Goal: Task Accomplishment & Management: Complete application form

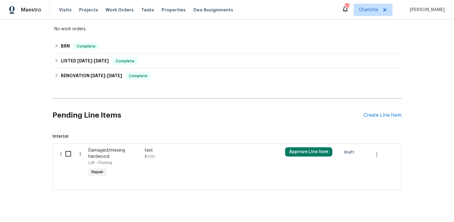
scroll to position [156, 0]
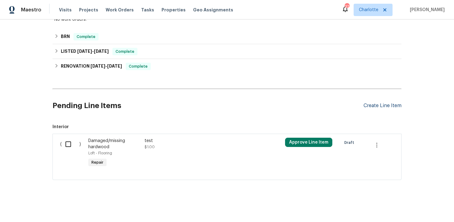
click at [393, 105] on div "Create Line Item" at bounding box center [382, 106] width 38 height 6
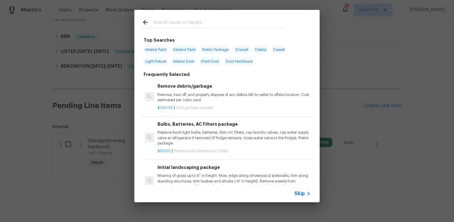
click at [301, 190] on div "Skip" at bounding box center [303, 193] width 18 height 7
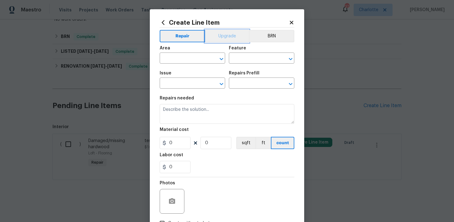
click at [225, 36] on button "Upgrade" at bounding box center [227, 36] width 44 height 12
click at [182, 63] on input "text" at bounding box center [184, 59] width 48 height 10
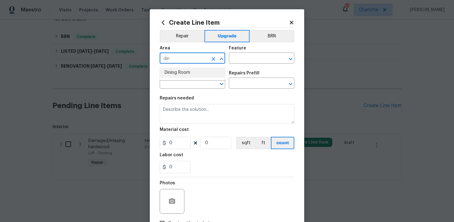
click at [183, 75] on li "Dining Room" at bounding box center [192, 73] width 65 height 10
type input "Dining Room"
click at [231, 58] on input "text" at bounding box center [253, 59] width 48 height 10
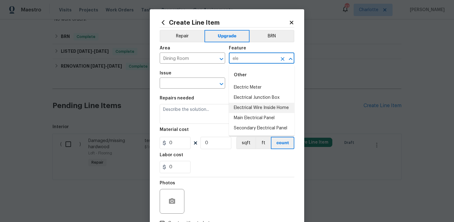
click at [245, 104] on li "Electrical Wire Inside Home" at bounding box center [261, 108] width 65 height 10
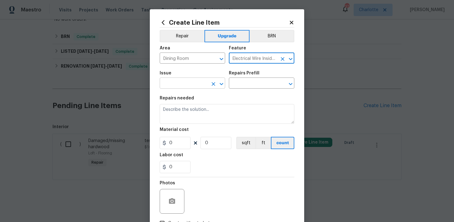
type input "Electrical Wire Inside Home"
click at [185, 84] on input "text" at bounding box center [184, 84] width 48 height 10
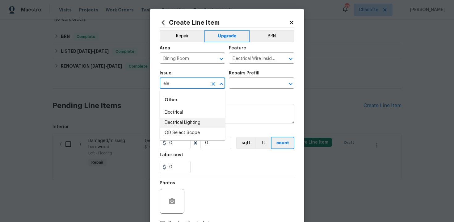
click at [197, 121] on li "Electrical Lighting" at bounding box center [192, 123] width 65 height 10
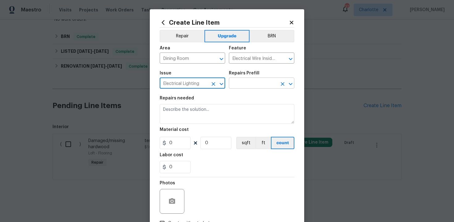
type input "Electrical Lighting"
click at [238, 85] on input "text" at bounding box center [253, 84] width 48 height 10
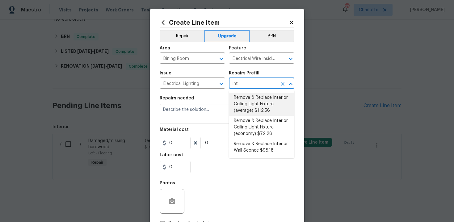
click at [251, 102] on li "Remove & Replace Interior Ceiling Light Fixture (average) $112.56" at bounding box center [261, 104] width 65 height 23
type input "Remove & Replace Interior Ceiling Light Fixture (average) $112.56"
type textarea "Remove the existing interior ceiling light fixture and replace it with new AVER…"
type input "1"
type input "112.56"
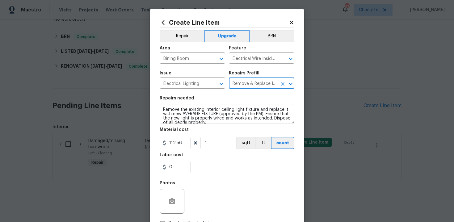
type input "Remove & Replace Interior Ceiling Light Fixture (average) $112.56"
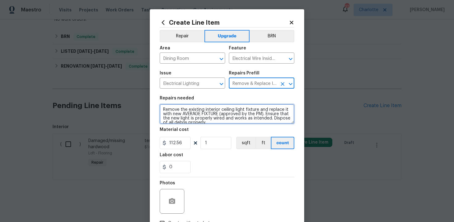
click at [160, 109] on textarea "Remove the existing interior ceiling light fixture and replace it with new AVER…" at bounding box center [227, 114] width 135 height 20
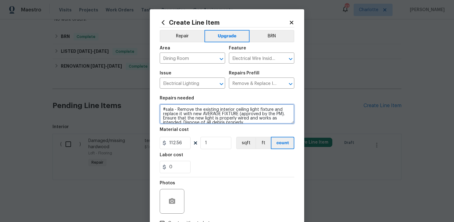
type textarea "#sala - Remove the existing interior ceiling light fixture and replace it with …"
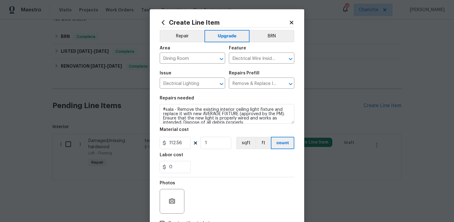
click at [236, 164] on div "0" at bounding box center [227, 167] width 135 height 12
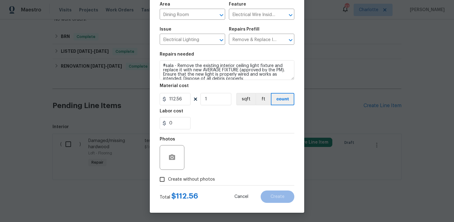
click at [181, 177] on span "Create without photos" at bounding box center [191, 179] width 47 height 6
click at [168, 177] on input "Create without photos" at bounding box center [162, 179] width 12 height 12
checkbox input "true"
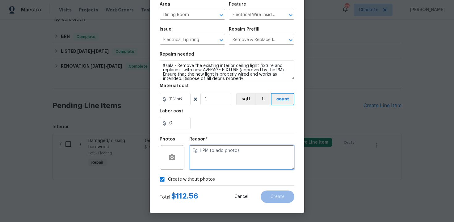
click at [212, 157] on textarea at bounding box center [241, 157] width 105 height 25
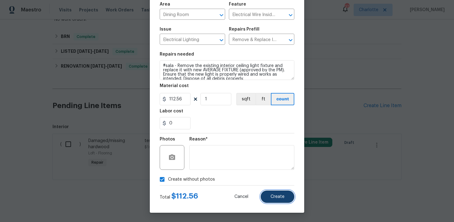
click at [284, 197] on span "Create" at bounding box center [277, 196] width 14 height 5
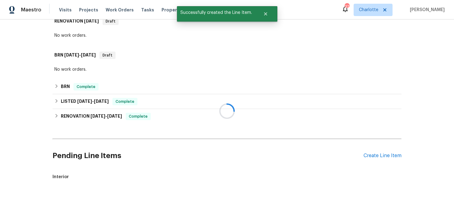
scroll to position [156, 0]
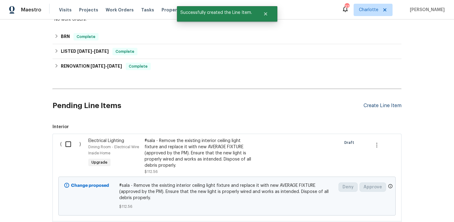
click at [379, 103] on div "Create Line Item" at bounding box center [382, 106] width 38 height 6
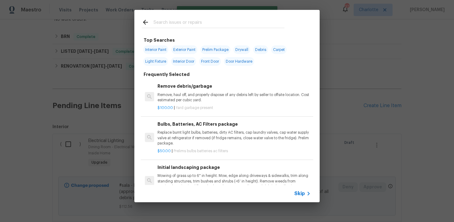
click at [303, 191] on span "Skip" at bounding box center [299, 193] width 10 height 6
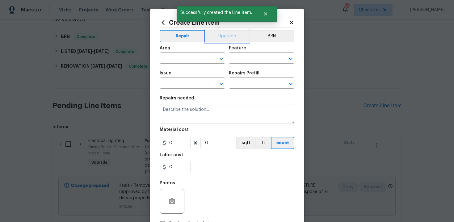
click at [220, 37] on button "Upgrade" at bounding box center [227, 36] width 44 height 12
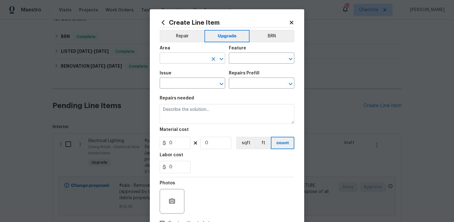
click at [193, 58] on input "text" at bounding box center [184, 59] width 48 height 10
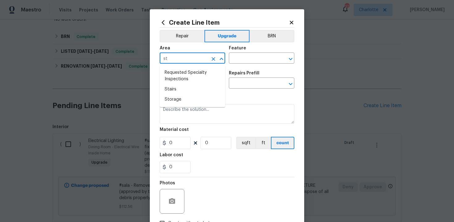
type input "s"
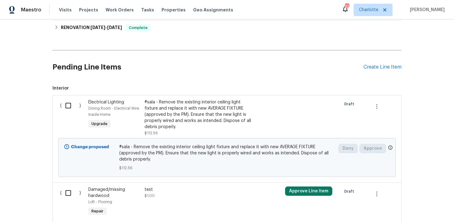
scroll to position [226, 0]
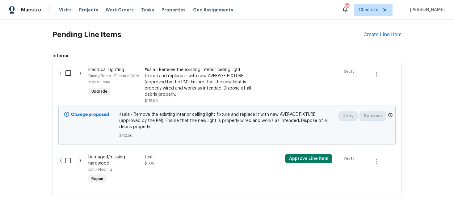
click at [198, 87] on div "#sala - Remove the existing interior ceiling light fixture and replace it with …" at bounding box center [198, 82] width 109 height 31
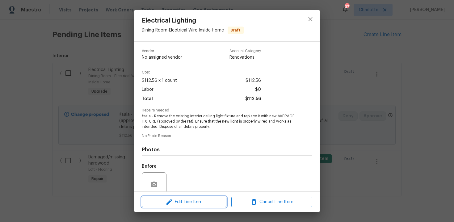
click at [210, 201] on span "Edit Line Item" at bounding box center [183, 202] width 81 height 8
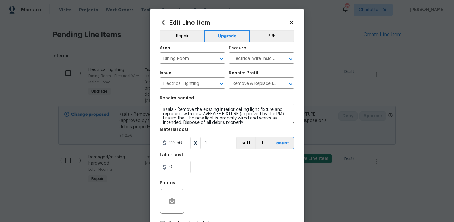
scroll to position [4, 0]
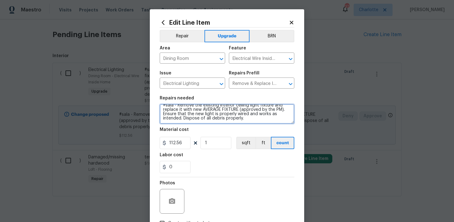
click at [251, 119] on textarea "#sala - Remove the existing interior ceiling light fixture and replace it with …" at bounding box center [227, 114] width 135 height 20
paste textarea "Replace dining and study lights"
type textarea "#sala - Remove the existing interior ceiling light fixture and replace it with …"
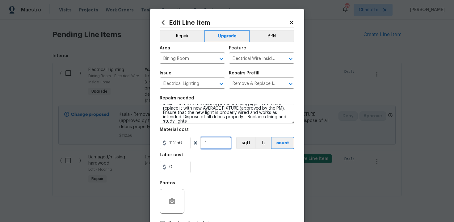
click at [209, 147] on input "1" at bounding box center [215, 143] width 31 height 12
type input "3"
click at [228, 170] on div "0" at bounding box center [227, 167] width 135 height 12
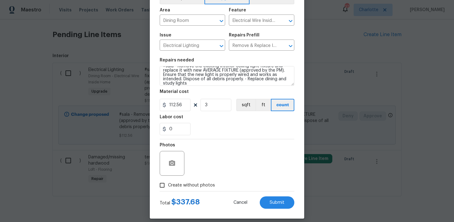
scroll to position [44, 0]
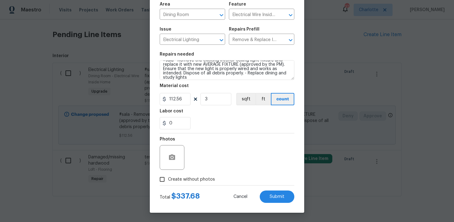
click at [197, 179] on span "Create without photos" at bounding box center [191, 179] width 47 height 6
click at [168, 179] on input "Create without photos" at bounding box center [162, 179] width 12 height 12
checkbox input "true"
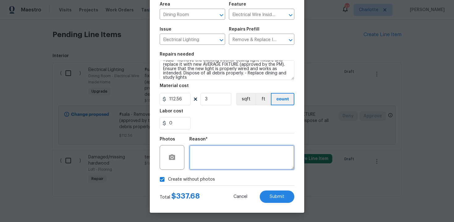
click at [214, 161] on textarea at bounding box center [241, 157] width 105 height 25
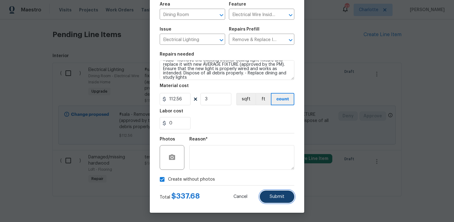
click at [278, 197] on span "Submit" at bounding box center [276, 196] width 15 height 5
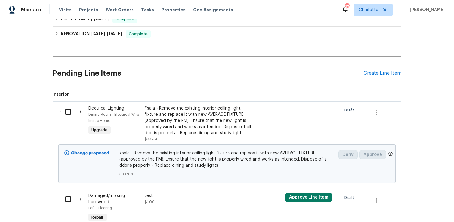
scroll to position [179, 0]
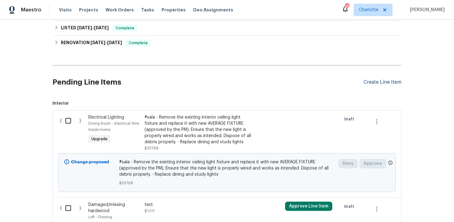
click at [377, 83] on div "Create Line Item" at bounding box center [382, 82] width 38 height 6
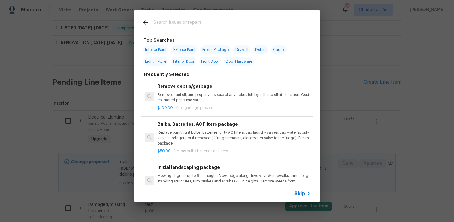
click at [298, 191] on span "Skip" at bounding box center [299, 193] width 10 height 6
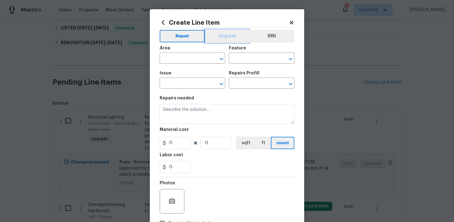
click at [223, 35] on button "Upgrade" at bounding box center [227, 36] width 44 height 12
click at [198, 56] on input "text" at bounding box center [184, 59] width 48 height 10
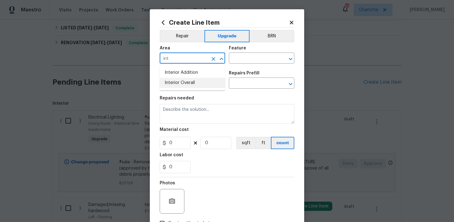
click at [197, 84] on li "Interior Overall" at bounding box center [192, 83] width 65 height 10
type input "Interior Overall"
click at [243, 62] on input "text" at bounding box center [253, 59] width 48 height 10
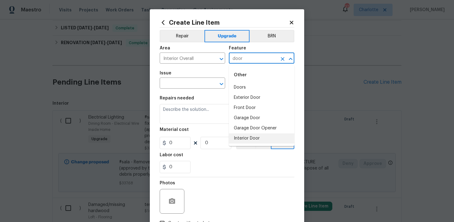
click at [250, 137] on li "Interior Door" at bounding box center [261, 138] width 65 height 10
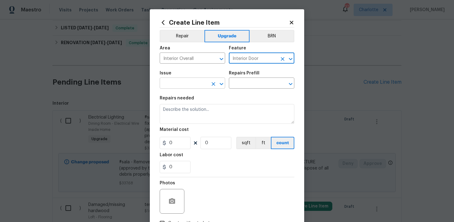
type input "Interior Door"
click at [195, 84] on input "text" at bounding box center [184, 84] width 48 height 10
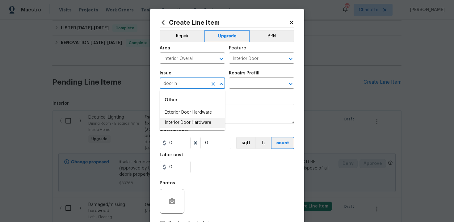
click at [191, 126] on li "Interior Door Hardware" at bounding box center [192, 123] width 65 height 10
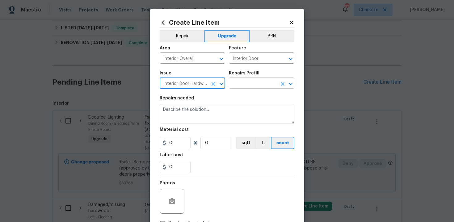
type input "Interior Door Hardware"
click at [251, 81] on input "text" at bounding box center [253, 84] width 48 height 10
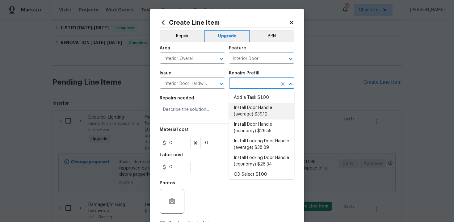
click at [259, 113] on li "Install Door Handle (average) $39.12" at bounding box center [261, 111] width 65 height 17
type input "Install Door Handle (average) $39.12"
type textarea "Remove the existing interior door handle (if present). Install a new (average) …"
type input "39.12"
type input "1"
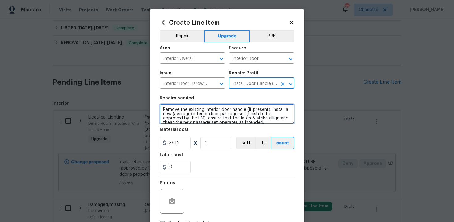
click at [161, 108] on textarea "Remove the existing interior door handle (if present). Install a new (average) …" at bounding box center [227, 114] width 135 height 20
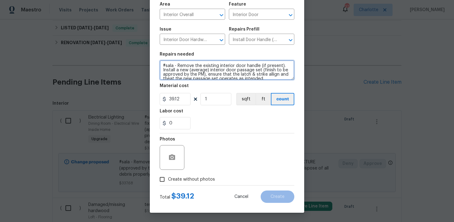
type textarea "#sala - Remove the existing interior door handle (if present). Install a new (a…"
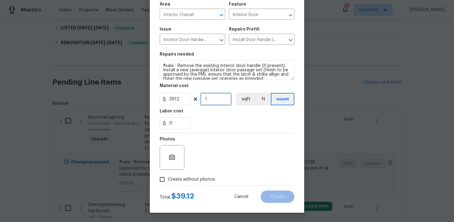
click at [215, 100] on input "1" at bounding box center [215, 99] width 31 height 12
type input "15"
click at [230, 126] on div "0" at bounding box center [227, 123] width 135 height 12
click at [192, 179] on span "Create without photos" at bounding box center [191, 179] width 47 height 6
click at [168, 179] on input "Create without photos" at bounding box center [162, 179] width 12 height 12
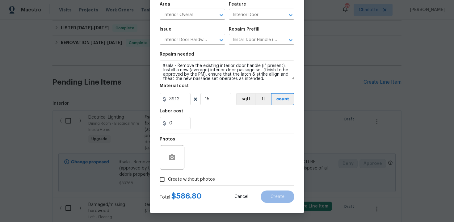
checkbox input "true"
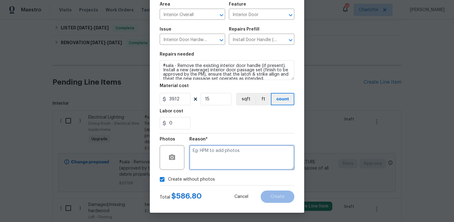
click at [215, 160] on textarea at bounding box center [241, 157] width 105 height 25
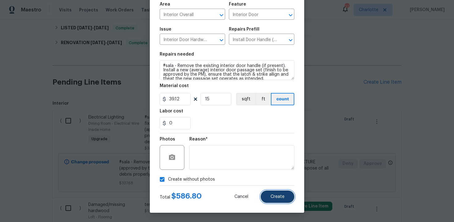
click at [276, 194] on button "Create" at bounding box center [277, 196] width 34 height 12
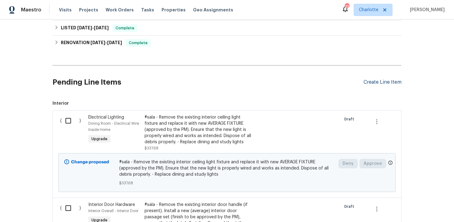
click at [389, 82] on div "Create Line Item" at bounding box center [382, 82] width 38 height 6
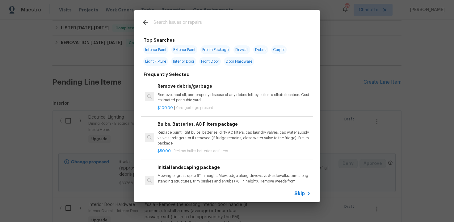
click at [303, 195] on span "Skip" at bounding box center [299, 193] width 10 height 6
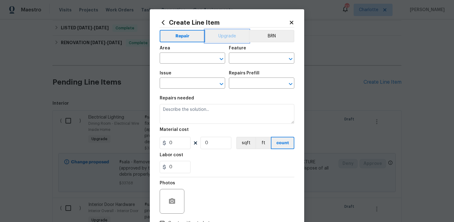
click at [226, 37] on button "Upgrade" at bounding box center [227, 36] width 44 height 12
click at [193, 58] on input "text" at bounding box center [184, 59] width 48 height 10
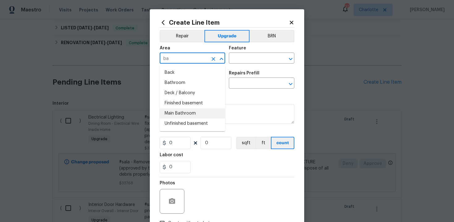
click at [187, 113] on li "Main Bathroom" at bounding box center [192, 113] width 65 height 10
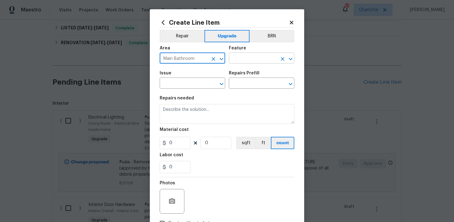
type input "Main Bathroom"
click at [241, 61] on input "text" at bounding box center [253, 59] width 48 height 10
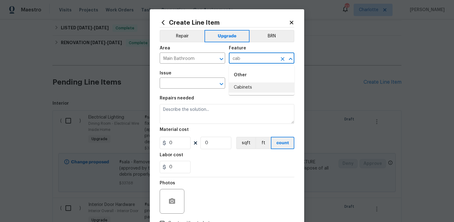
click at [248, 87] on li "Cabinets" at bounding box center [261, 87] width 65 height 10
type input "Cabinets"
click at [183, 83] on input "text" at bounding box center [184, 84] width 48 height 10
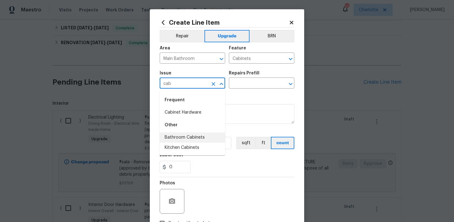
click at [185, 135] on li "Bathroom Cabinets" at bounding box center [192, 137] width 65 height 10
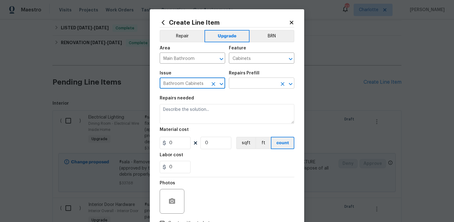
type input "Bathroom Cabinets"
click at [250, 86] on input "text" at bounding box center [253, 84] width 48 height 10
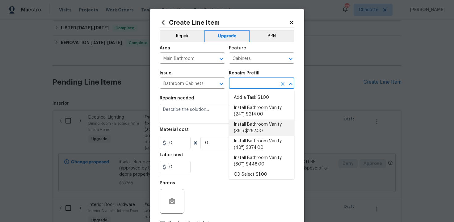
scroll to position [99, 0]
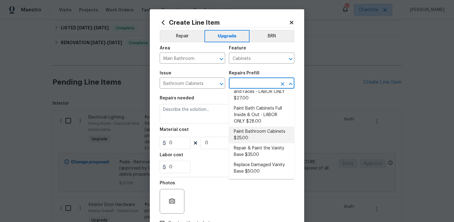
click at [253, 133] on li "Paint Bathroom Cabinets $25.00" at bounding box center [261, 134] width 65 height 17
type input "Paint Bathroom Cabinets $25.00"
type textarea "Prep, sand, mask and apply 2 coats of paint to the bathroom cabinet doors, inte…"
type input "25"
type input "1"
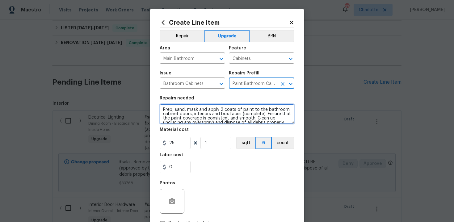
click at [161, 108] on textarea "Prep, sand, mask and apply 2 coats of paint to the bathroom cabinet doors, inte…" at bounding box center [227, 114] width 135 height 20
type textarea "#sala - Prep, sand, mask and apply 2 coats of paint to the bathroom cabinet doo…"
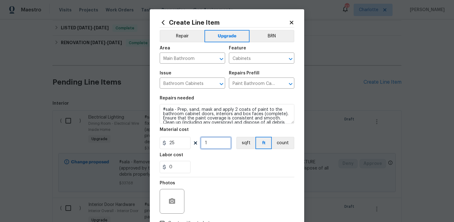
click at [216, 146] on input "1" at bounding box center [215, 143] width 31 height 12
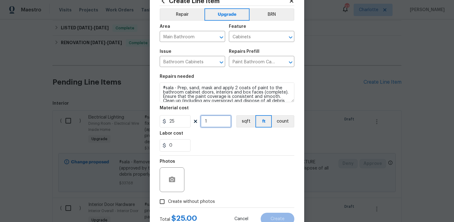
scroll to position [44, 0]
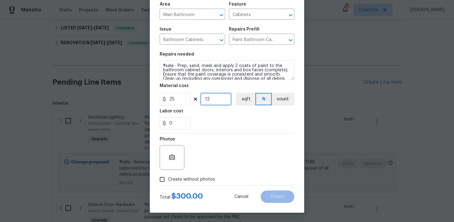
type input "12"
click at [194, 183] on label "Create without photos" at bounding box center [185, 179] width 59 height 12
click at [168, 183] on input "Create without photos" at bounding box center [162, 179] width 12 height 12
checkbox input "true"
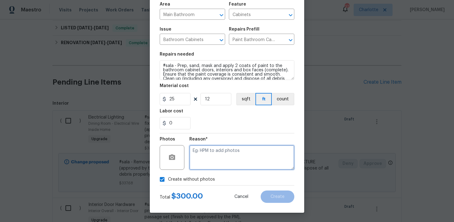
click at [209, 165] on textarea at bounding box center [241, 157] width 105 height 25
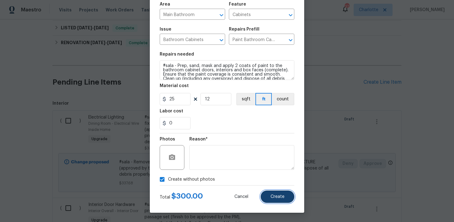
click at [271, 195] on span "Create" at bounding box center [277, 196] width 14 height 5
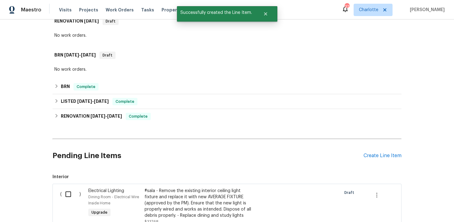
scroll to position [179, 0]
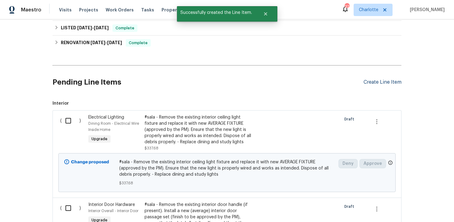
click at [390, 83] on div "Create Line Item" at bounding box center [382, 82] width 38 height 6
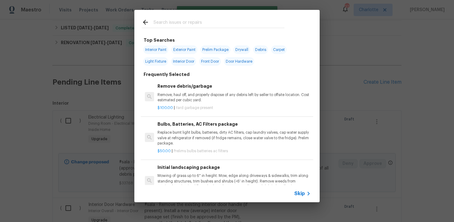
click at [302, 193] on span "Skip" at bounding box center [299, 193] width 10 height 6
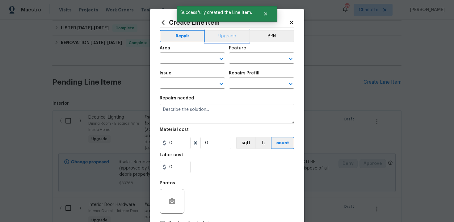
click at [232, 39] on button "Upgrade" at bounding box center [227, 36] width 44 height 12
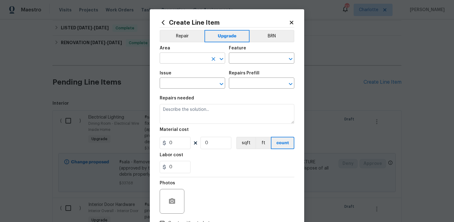
click at [201, 57] on input "text" at bounding box center [184, 59] width 48 height 10
click at [198, 82] on li "Main Bathroom" at bounding box center [192, 83] width 65 height 10
type input "Main Bathroom"
click at [255, 55] on input "text" at bounding box center [253, 59] width 48 height 10
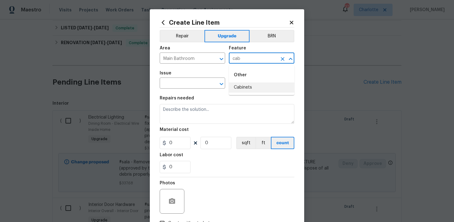
click at [251, 90] on li "Cabinets" at bounding box center [261, 87] width 65 height 10
type input "Cabinets"
click at [183, 87] on input "text" at bounding box center [184, 84] width 48 height 10
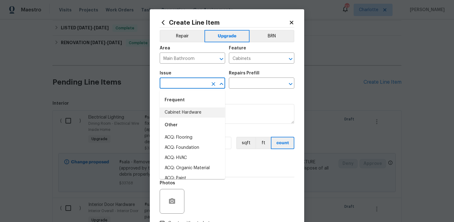
click at [185, 112] on li "Cabinet Hardware" at bounding box center [192, 112] width 65 height 10
type input "Cabinet Hardware"
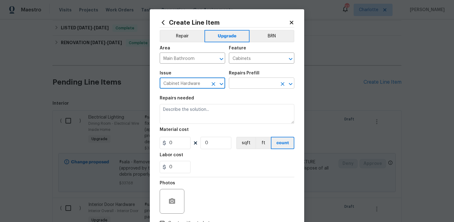
click at [253, 84] on input "text" at bounding box center [253, 84] width 48 height 10
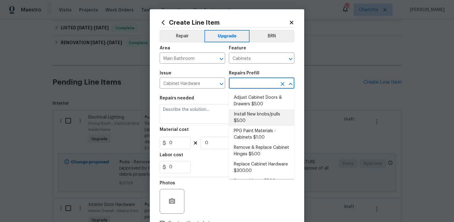
click at [251, 116] on li "Install New knobs/pulls $5.00" at bounding box center [261, 117] width 65 height 17
type input "Install New knobs/pulls $5.00"
type textarea "Remove the existing cabinet pulls/handles if present; prep and drill for new ca…"
type input "5"
type input "1"
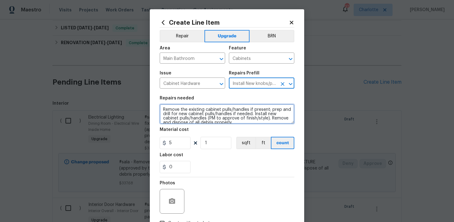
click at [161, 107] on textarea "Remove the existing cabinet pulls/handles if present; prep and drill for new ca…" at bounding box center [227, 114] width 135 height 20
type textarea "#sala - Remove the existing cabinet pulls/handles if present; prep and drill fo…"
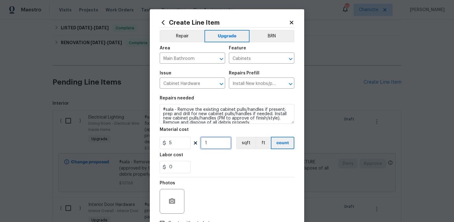
click at [214, 145] on input "1" at bounding box center [215, 143] width 31 height 12
type input "10"
click at [246, 170] on div "0" at bounding box center [227, 167] width 135 height 12
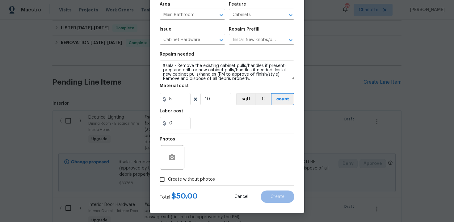
click at [185, 180] on span "Create without photos" at bounding box center [191, 179] width 47 height 6
click at [168, 180] on input "Create without photos" at bounding box center [162, 179] width 12 height 12
checkbox input "true"
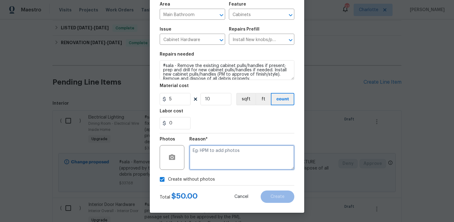
click at [217, 159] on textarea at bounding box center [241, 157] width 105 height 25
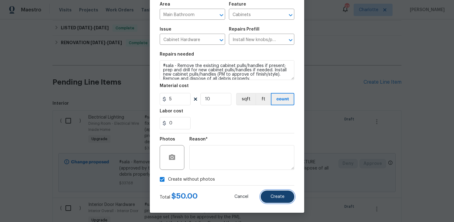
click at [276, 194] on span "Create" at bounding box center [277, 196] width 14 height 5
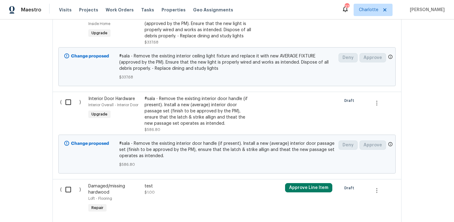
scroll to position [284, 0]
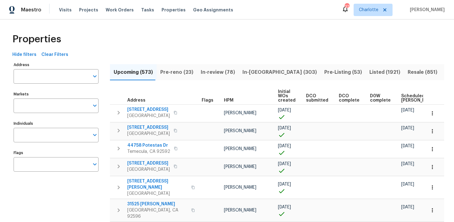
click at [263, 32] on div "Properties" at bounding box center [227, 39] width 434 height 20
click at [44, 77] on input "Address" at bounding box center [52, 76] width 76 height 15
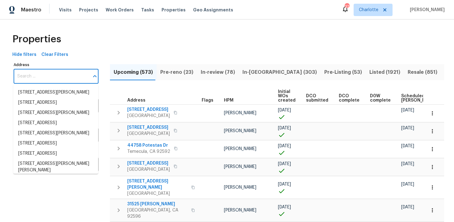
paste input "11440 64th St E, Parrish, FL 34219"
type input "11440 64th St E, Parrish, FL 34219"
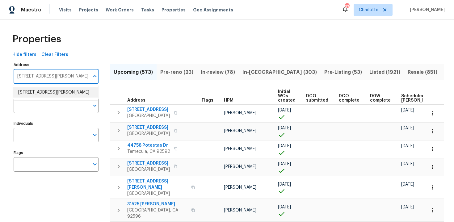
click at [47, 93] on li "11440 64th St E Parrish FL 34219" at bounding box center [55, 92] width 85 height 10
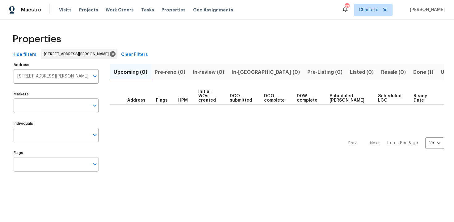
click at [46, 164] on input "Flags" at bounding box center [52, 164] width 76 height 15
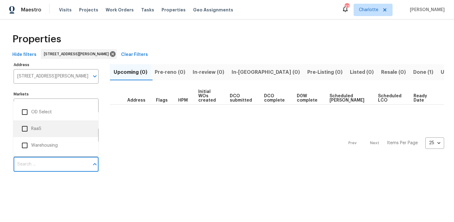
click at [42, 127] on li "RaaS" at bounding box center [55, 128] width 75 height 13
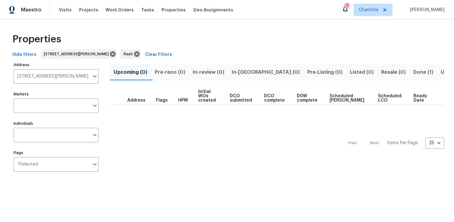
click at [413, 71] on span "Done (1)" at bounding box center [423, 72] width 20 height 9
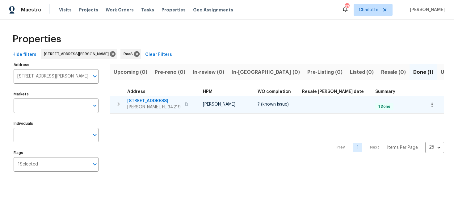
click at [142, 99] on span "11440 64th St E" at bounding box center [153, 101] width 53 height 6
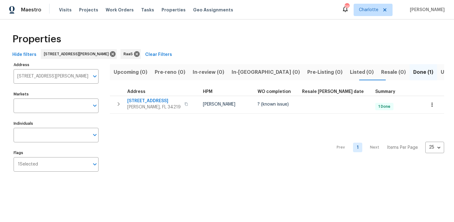
click at [253, 39] on div "Properties" at bounding box center [227, 39] width 434 height 20
click at [55, 77] on input "11440 64th St E Parrish FL 34219" at bounding box center [52, 76] width 76 height 15
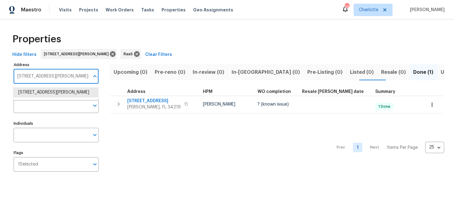
paste input "[STREET_ADDRESS]"
type input "[STREET_ADDRESS]"
click at [58, 93] on li "18417 NE 27th Ct North Miami Beach FL 33160" at bounding box center [55, 92] width 85 height 10
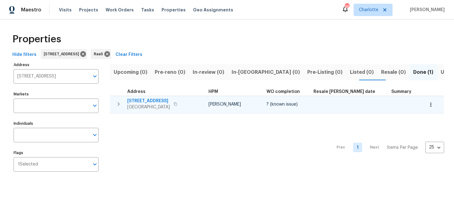
click at [170, 100] on span "18417 NE 27th Ct" at bounding box center [148, 101] width 43 height 6
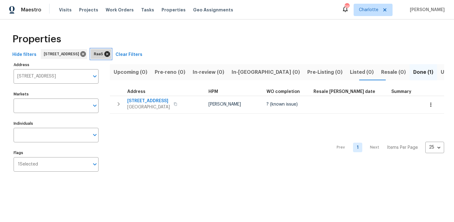
click at [110, 54] on icon at bounding box center [107, 54] width 7 height 7
type input "18417 NE 27th Ct North Miami Beach FL 33160"
click at [86, 54] on icon at bounding box center [83, 54] width 6 height 6
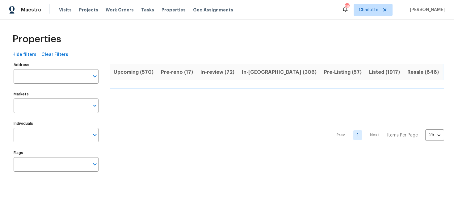
click at [131, 73] on span "Upcoming (570)" at bounding box center [134, 72] width 40 height 9
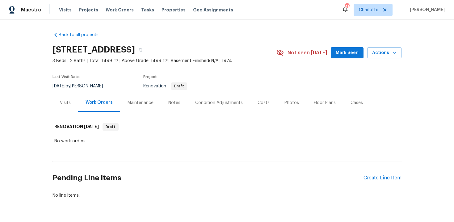
scroll to position [19, 0]
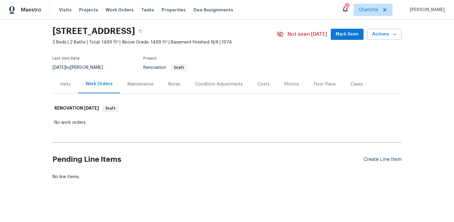
click at [384, 159] on div "Create Line Item" at bounding box center [382, 159] width 38 height 6
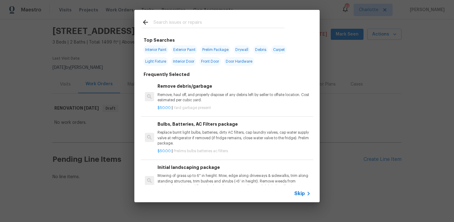
click at [301, 195] on span "Skip" at bounding box center [299, 193] width 10 height 6
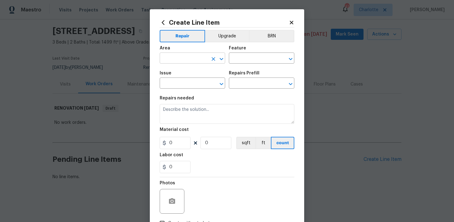
click at [198, 56] on input "text" at bounding box center [184, 59] width 48 height 10
click at [197, 86] on li "Main Bathroom" at bounding box center [192, 83] width 65 height 10
type input "Main Bathroom"
click at [249, 56] on input "text" at bounding box center [253, 59] width 48 height 10
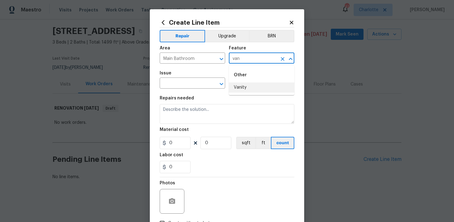
click at [245, 89] on li "Vanity" at bounding box center [261, 87] width 65 height 10
type input "Vanity"
click at [189, 85] on input "text" at bounding box center [184, 84] width 48 height 10
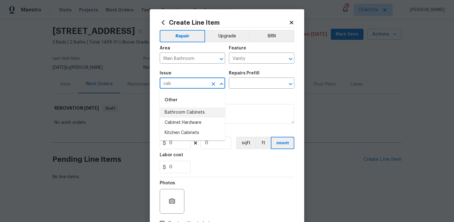
click at [189, 110] on li "Bathroom Cabinets" at bounding box center [192, 112] width 65 height 10
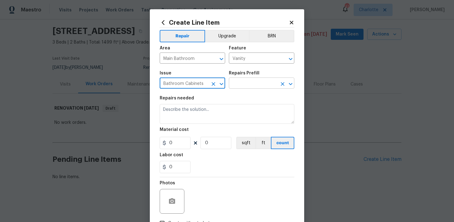
type input "Bathroom Cabinets"
click at [247, 83] on input "text" at bounding box center [253, 84] width 48 height 10
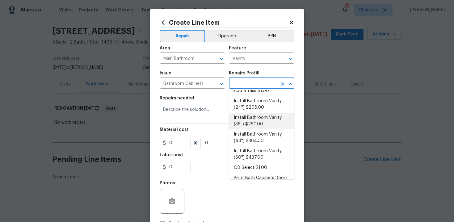
scroll to position [8, 0]
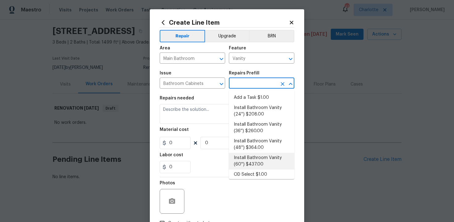
click at [262, 160] on li "Install Bathroom Vanity (60'') $437.00" at bounding box center [261, 161] width 65 height 17
type input "Cabinets"
type input "Install Bathroom Vanity (60'') $437.00"
type textarea "Remove the existing bathroom vanity (if present) and install a new 60'' bathroo…"
type input "437"
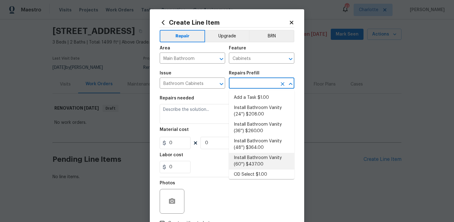
type input "1"
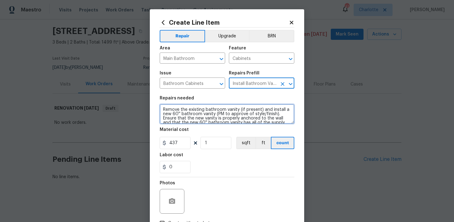
click at [161, 108] on textarea "Remove the existing bathroom vanity (if present) and install a new 60'' bathroo…" at bounding box center [227, 114] width 135 height 20
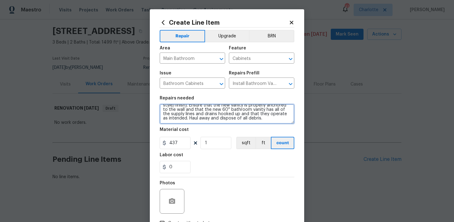
click at [264, 118] on textarea "#sala - Remove the existing bathroom vanity (if present) and install a new 60''…" at bounding box center [227, 114] width 135 height 20
paste textarea "Double Vanity Replacement"
paste textarea "Master bath"
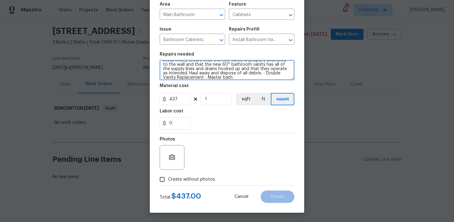
type textarea "#sala - Remove the existing bathroom vanity (if present) and install a new 60''…"
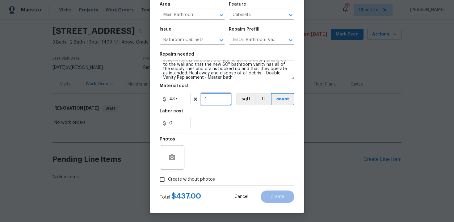
click at [212, 99] on input "1" at bounding box center [215, 99] width 31 height 12
type input "2"
click at [201, 176] on span "Create without photos" at bounding box center [191, 179] width 47 height 6
click at [168, 176] on input "Create without photos" at bounding box center [162, 179] width 12 height 12
checkbox input "true"
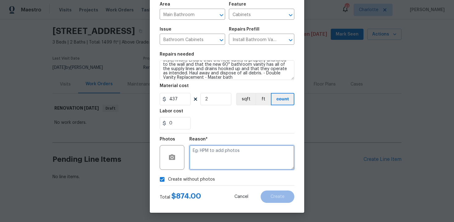
click at [220, 162] on textarea at bounding box center [241, 157] width 105 height 25
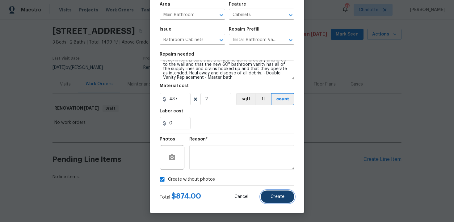
click at [284, 201] on button "Create" at bounding box center [277, 196] width 34 height 12
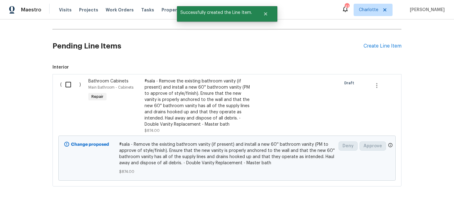
scroll to position [131, 0]
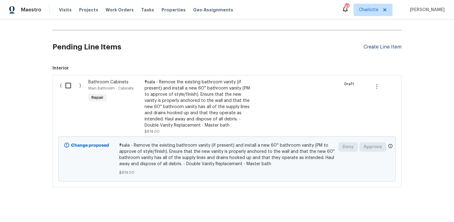
click at [376, 48] on div "Create Line Item" at bounding box center [382, 47] width 38 height 6
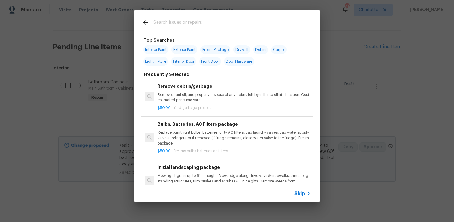
click at [299, 192] on span "Skip" at bounding box center [299, 193] width 10 height 6
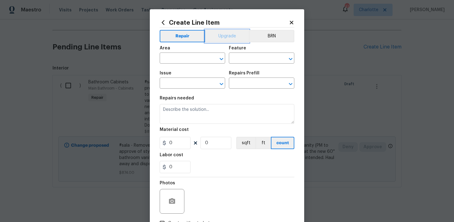
click at [231, 35] on button "Upgrade" at bounding box center [227, 36] width 44 height 12
click at [192, 58] on input "text" at bounding box center [184, 59] width 48 height 10
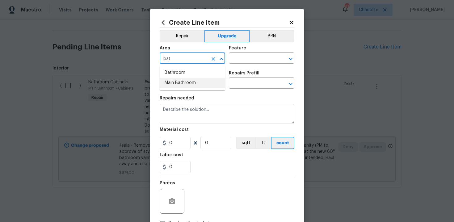
click at [186, 79] on li "Main Bathroom" at bounding box center [192, 83] width 65 height 10
type input "Main Bathroom"
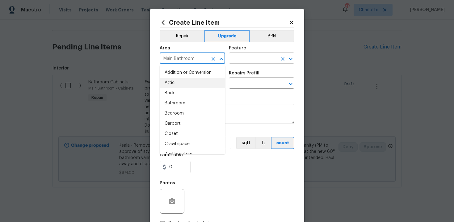
click at [249, 61] on input "text" at bounding box center [253, 59] width 48 height 10
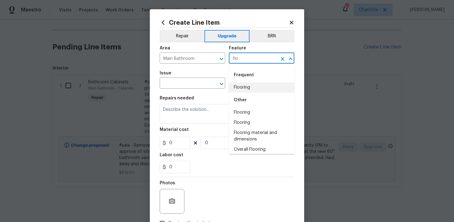
click at [251, 88] on li "Flooring" at bounding box center [261, 87] width 65 height 10
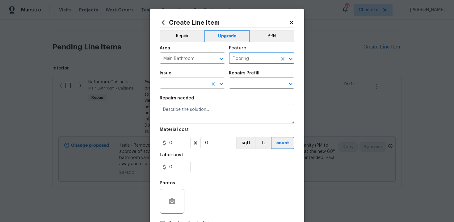
type input "Flooring"
click at [190, 80] on input "text" at bounding box center [184, 84] width 48 height 10
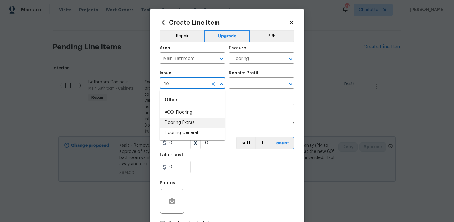
click at [201, 123] on li "Flooring Extras" at bounding box center [192, 123] width 65 height 10
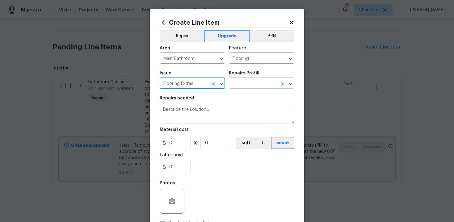
type input "Flooring Extras"
click at [255, 84] on input "text" at bounding box center [253, 84] width 48 height 10
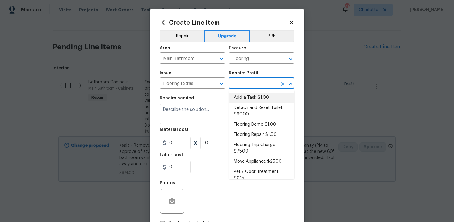
click at [255, 99] on li "Add a Task $1.00" at bounding box center [261, 98] width 65 height 10
type input "Overall Flooring"
type input "Add a Task $1.00"
type textarea "HPM to detail"
type input "1"
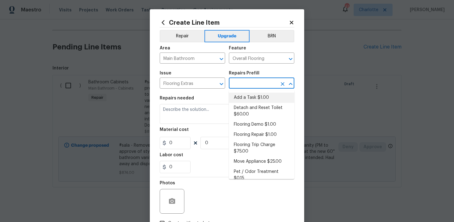
type input "1"
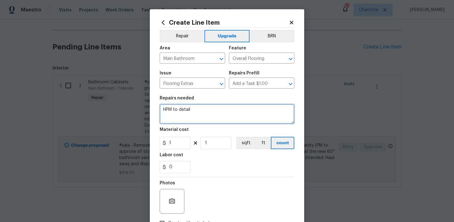
drag, startPoint x: 163, startPoint y: 110, endPoint x: 231, endPoint y: 110, distance: 68.5
click at [231, 110] on textarea "HPM to detail" at bounding box center [227, 114] width 135 height 20
paste textarea "New Bathroom floor"
type textarea "#sala - New Bathroom floor"
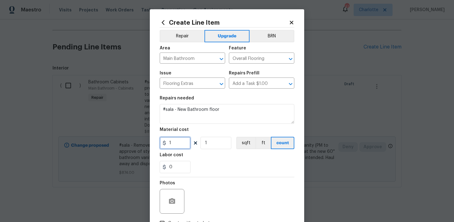
click at [176, 145] on input "1" at bounding box center [175, 143] width 31 height 12
type input "723"
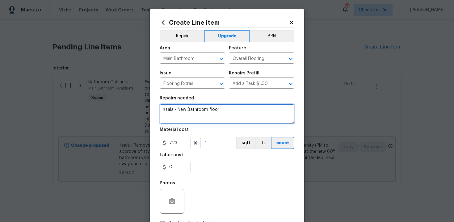
click at [231, 112] on textarea "#sala - New Bathroom floor" at bounding box center [227, 114] width 135 height 20
paste textarea "New Bathroom floor"
drag, startPoint x: 222, startPoint y: 110, endPoint x: 284, endPoint y: 110, distance: 62.3
click at [284, 110] on textarea "#sala - New Bathroom floor - New Bathroom floor" at bounding box center [227, 114] width 135 height 20
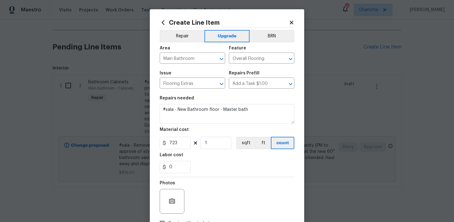
click at [245, 164] on div "0" at bounding box center [227, 167] width 135 height 12
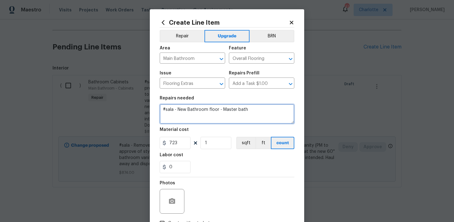
click at [238, 109] on textarea "#sala - New Bathroom floor - Master bath" at bounding box center [227, 114] width 135 height 20
type textarea "#sala - New Bathroom floor - Master Bath"
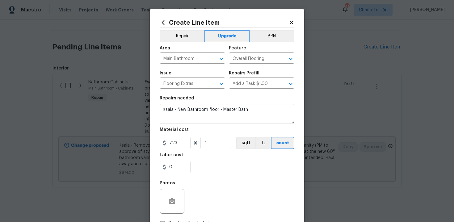
click at [218, 167] on div "0" at bounding box center [227, 167] width 135 height 12
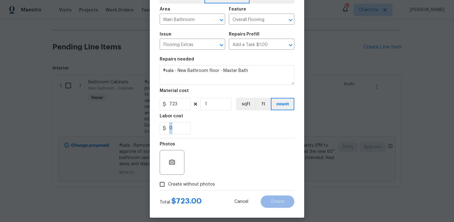
scroll to position [44, 0]
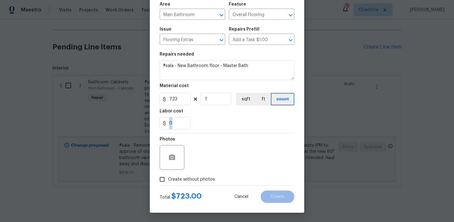
click at [189, 180] on span "Create without photos" at bounding box center [191, 179] width 47 height 6
click at [168, 180] on input "Create without photos" at bounding box center [162, 179] width 12 height 12
checkbox input "true"
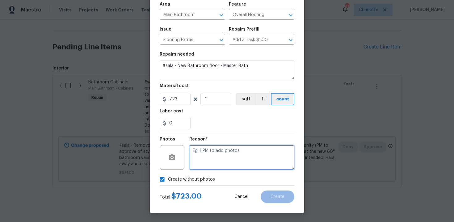
click at [215, 160] on textarea at bounding box center [241, 157] width 105 height 25
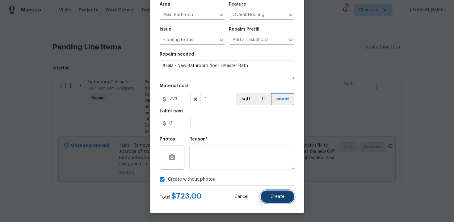
click at [280, 192] on button "Create" at bounding box center [277, 196] width 34 height 12
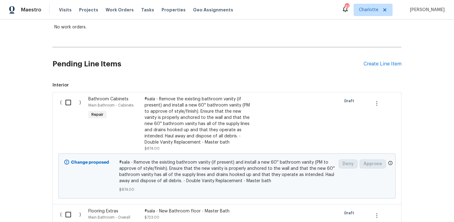
scroll to position [110, 0]
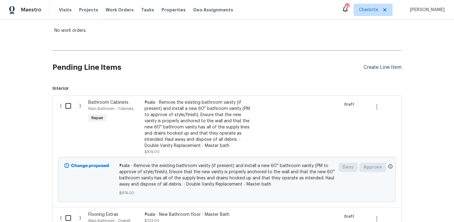
click at [383, 68] on div "Create Line Item" at bounding box center [382, 67] width 38 height 6
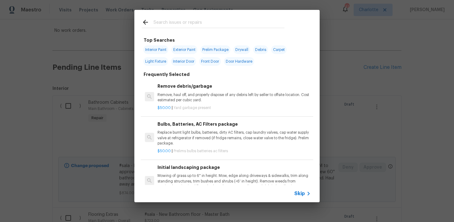
click at [298, 196] on span "Skip" at bounding box center [299, 193] width 10 height 6
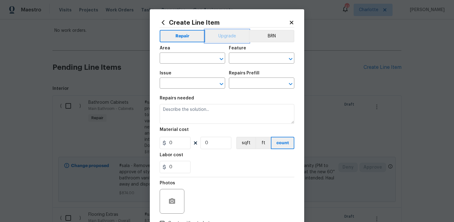
click at [226, 41] on button "Upgrade" at bounding box center [227, 36] width 44 height 12
click at [196, 57] on input "text" at bounding box center [184, 59] width 48 height 10
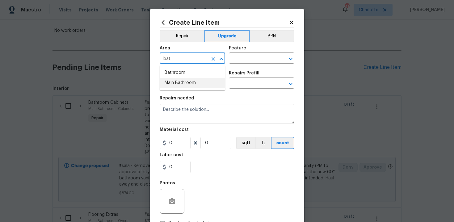
click at [197, 85] on li "Main Bathroom" at bounding box center [192, 83] width 65 height 10
type input "Main Bathroom"
click at [242, 60] on input "text" at bounding box center [253, 59] width 48 height 10
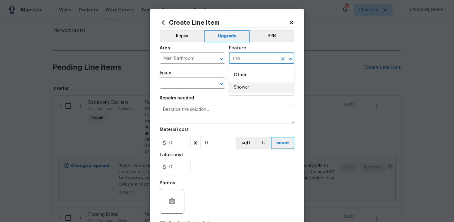
click at [243, 86] on li "Shower" at bounding box center [261, 87] width 65 height 10
type input "Shower"
click at [189, 84] on input "text" at bounding box center [184, 84] width 48 height 10
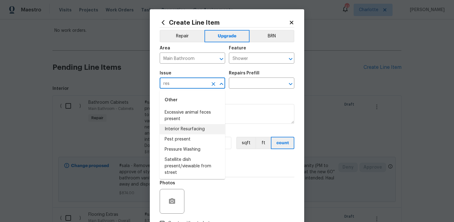
click at [188, 126] on li "Interior Resurfacing" at bounding box center [192, 129] width 65 height 10
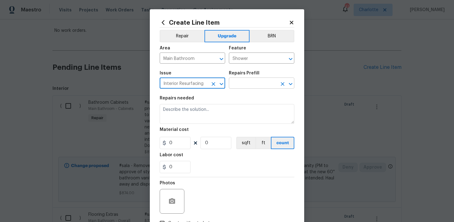
type input "Interior Resurfacing"
click at [247, 84] on input "text" at bounding box center [253, 84] width 48 height 10
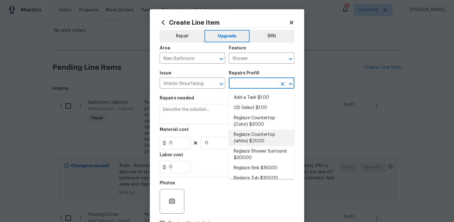
scroll to position [7, 0]
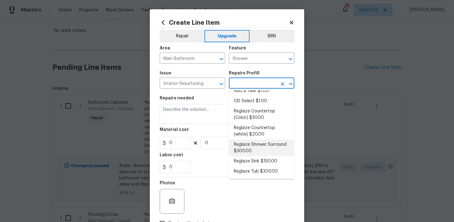
click at [248, 145] on li "Reglaze Shower Surround $300.00" at bounding box center [261, 147] width 65 height 17
type input "Reglaze Shower Surround $300.00"
type textarea "Prep, mask, clean and reglaze the fiberglass shower surround (white) both on th…"
type input "1"
type input "300"
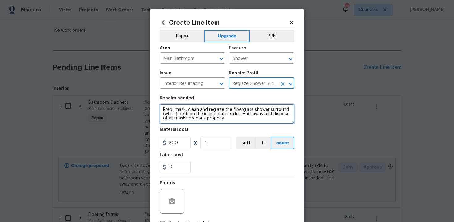
click at [162, 109] on textarea "Prep, mask, clean and reglaze the fiberglass shower surround (white) both on th…" at bounding box center [227, 114] width 135 height 20
click at [255, 120] on textarea "#sala - Prep, mask, clean and reglaze the fiberglass shower surround (white) bo…" at bounding box center [227, 114] width 135 height 20
paste textarea "Master Bath"
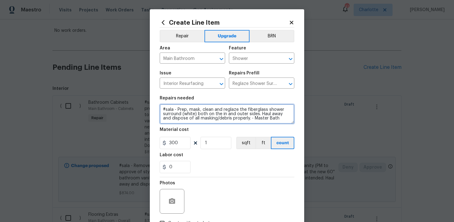
type textarea "#sala - Prep, mask, clean and reglaze the fiberglass shower surround (white) bo…"
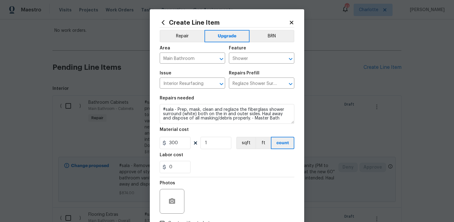
click at [222, 163] on div "0" at bounding box center [227, 167] width 135 height 12
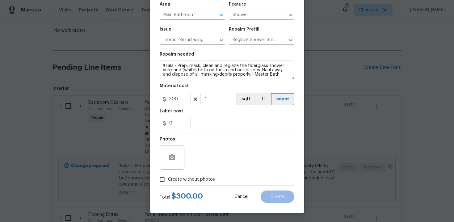
click at [186, 177] on span "Create without photos" at bounding box center [191, 179] width 47 height 6
click at [168, 177] on input "Create without photos" at bounding box center [162, 179] width 12 height 12
checkbox input "true"
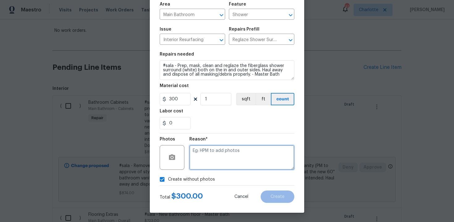
click at [222, 153] on textarea at bounding box center [241, 157] width 105 height 25
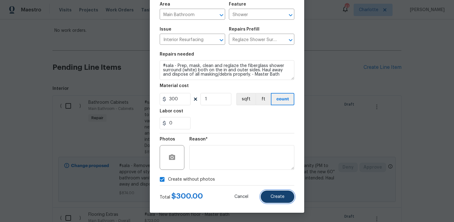
click at [268, 197] on button "Create" at bounding box center [277, 196] width 34 height 12
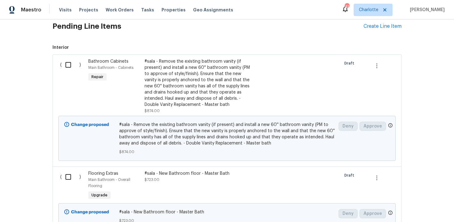
scroll to position [137, 0]
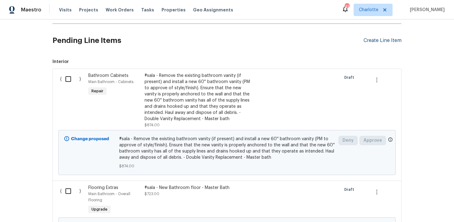
click at [377, 41] on div "Create Line Item" at bounding box center [382, 41] width 38 height 6
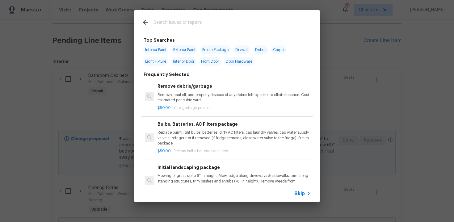
click at [300, 196] on span "Skip" at bounding box center [299, 193] width 10 height 6
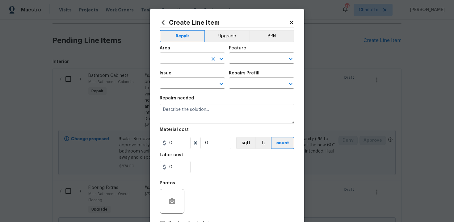
click at [194, 59] on input "text" at bounding box center [184, 59] width 48 height 10
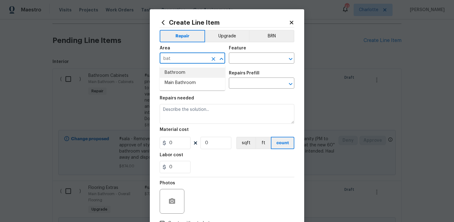
click at [189, 73] on li "Bathroom" at bounding box center [192, 73] width 65 height 10
type input "Bathroom"
click at [243, 60] on input "text" at bounding box center [253, 59] width 48 height 10
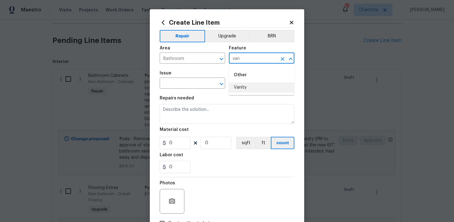
click at [244, 88] on li "Vanity" at bounding box center [261, 87] width 65 height 10
type input "Vanity"
click at [187, 84] on input "text" at bounding box center [184, 84] width 48 height 10
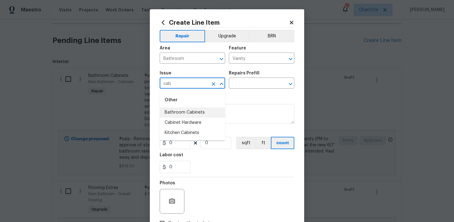
click at [188, 113] on li "Bathroom Cabinets" at bounding box center [192, 112] width 65 height 10
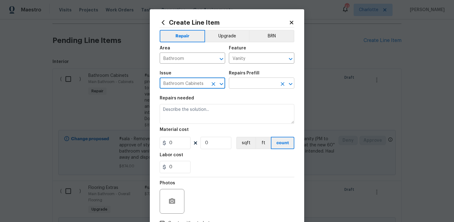
type input "Bathroom Cabinets"
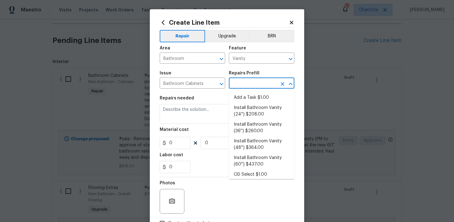
click at [244, 84] on input "text" at bounding box center [253, 84] width 48 height 10
click at [260, 161] on li "Install Bathroom Vanity (60'') $437.00" at bounding box center [261, 161] width 65 height 17
type input "Cabinets"
type input "Install Bathroom Vanity (60'') $437.00"
type textarea "Remove the existing bathroom vanity (if present) and install a new 60'' bathroo…"
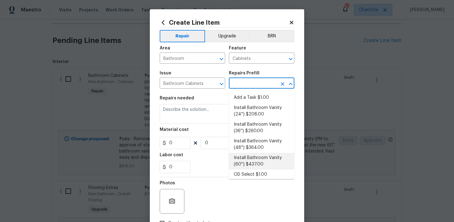
type input "437"
type input "1"
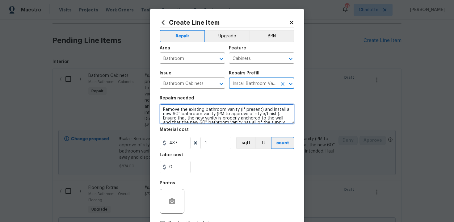
click at [160, 107] on textarea "Remove the existing bathroom vanity (if present) and install a new 60'' bathroo…" at bounding box center [227, 114] width 135 height 20
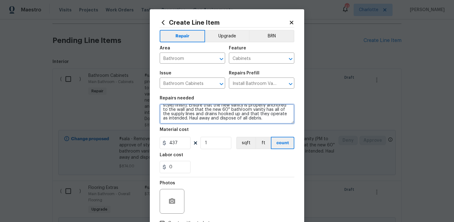
click at [271, 120] on textarea "#sala - Remove the existing bathroom vanity (if present) and install a new 60''…" at bounding box center [227, 114] width 135 height 20
paste textarea "Secondary Bath"
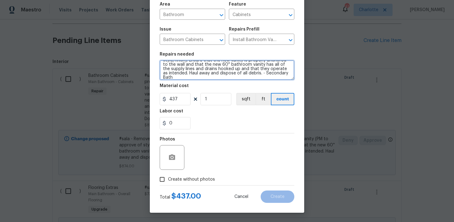
type textarea "#sala - Remove the existing bathroom vanity (if present) and install a new 60''…"
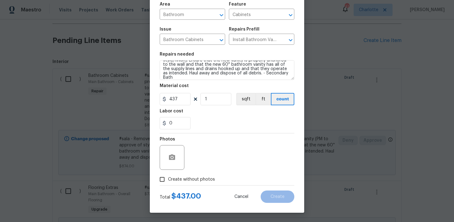
click at [188, 179] on span "Create without photos" at bounding box center [191, 179] width 47 height 6
click at [168, 179] on input "Create without photos" at bounding box center [162, 179] width 12 height 12
checkbox input "true"
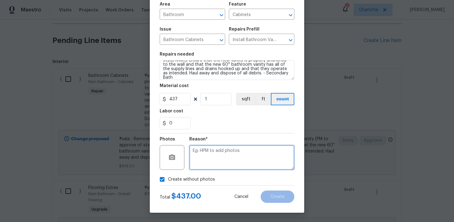
click at [210, 165] on textarea at bounding box center [241, 157] width 105 height 25
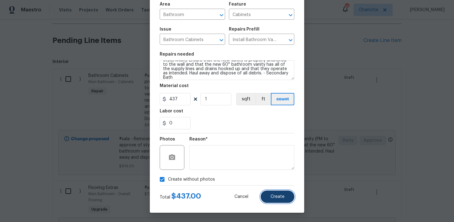
click at [282, 192] on button "Create" at bounding box center [277, 196] width 34 height 12
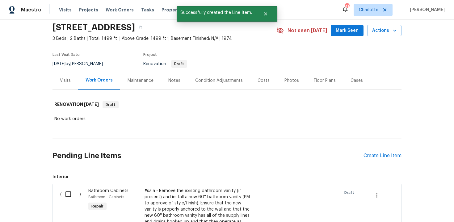
scroll to position [137, 0]
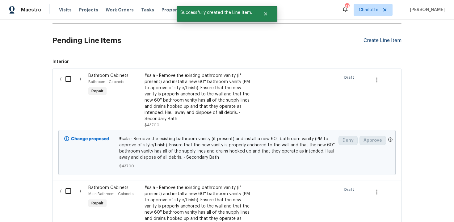
click at [375, 42] on div "Create Line Item" at bounding box center [382, 41] width 38 height 6
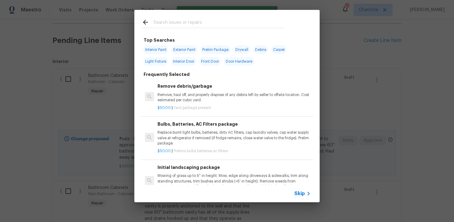
click at [301, 195] on span "Skip" at bounding box center [299, 193] width 10 height 6
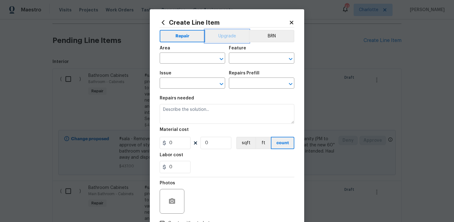
click at [226, 41] on button "Upgrade" at bounding box center [227, 36] width 44 height 12
click at [202, 55] on input "text" at bounding box center [184, 59] width 48 height 10
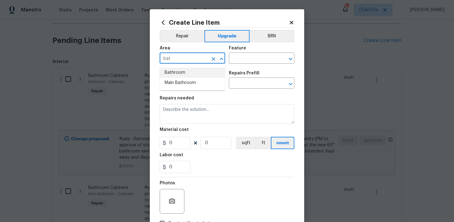
click at [199, 72] on li "Bathroom" at bounding box center [192, 73] width 65 height 10
type input "Bathroom"
click at [251, 56] on input "text" at bounding box center [253, 59] width 48 height 10
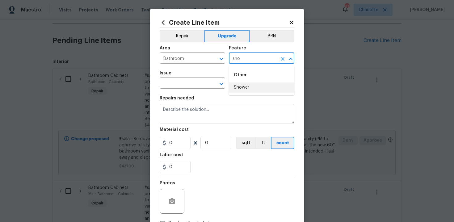
click at [242, 85] on li "Shower" at bounding box center [261, 87] width 65 height 10
type input "Shower"
click at [196, 86] on input "text" at bounding box center [184, 84] width 48 height 10
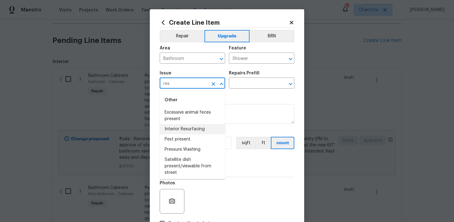
click at [197, 128] on li "Interior Resurfacing" at bounding box center [192, 129] width 65 height 10
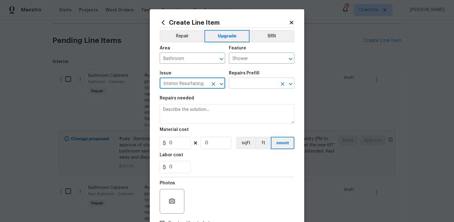
type input "Interior Resurfacing"
click at [241, 88] on input "text" at bounding box center [253, 84] width 48 height 10
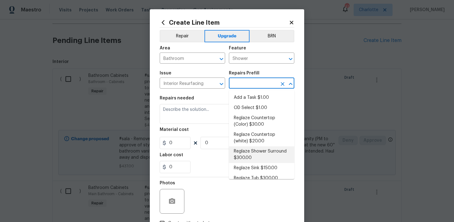
click at [252, 151] on li "Reglaze Shower Surround $300.00" at bounding box center [261, 154] width 65 height 17
type input "Reglaze Shower Surround $300.00"
type textarea "Prep, mask, clean and reglaze the fiberglass shower surround (white) both on th…"
type input "300"
type input "1"
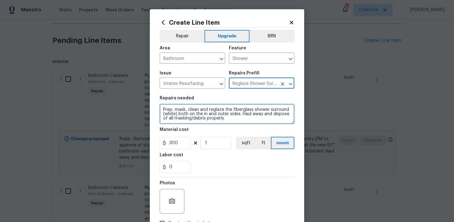
click at [160, 109] on textarea "Prep, mask, clean and reglaze the fiberglass shower surround (white) both on th…" at bounding box center [227, 114] width 135 height 20
click at [248, 122] on textarea "#sala - Prep, mask, clean and reglaze the fiberglass shower surround (white) bo…" at bounding box center [227, 114] width 135 height 20
paste textarea "Secondary Bath"
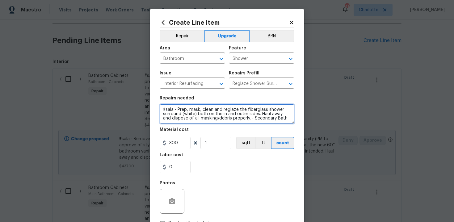
type textarea "#sala - Prep, mask, clean and reglaze the fiberglass shower surround (white) bo…"
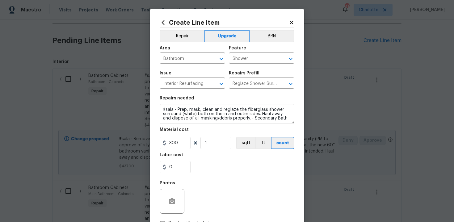
click at [210, 167] on div "0" at bounding box center [227, 167] width 135 height 12
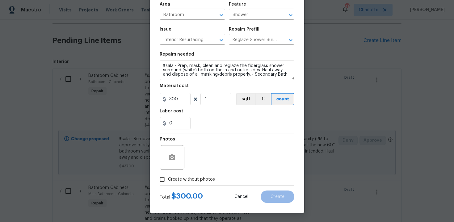
click at [179, 182] on span "Create without photos" at bounding box center [191, 179] width 47 height 6
click at [168, 182] on input "Create without photos" at bounding box center [162, 179] width 12 height 12
checkbox input "true"
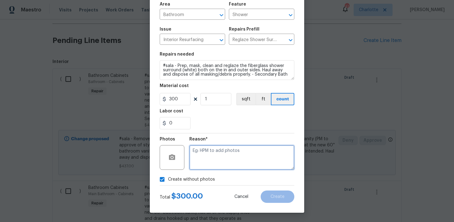
click at [202, 168] on textarea at bounding box center [241, 157] width 105 height 25
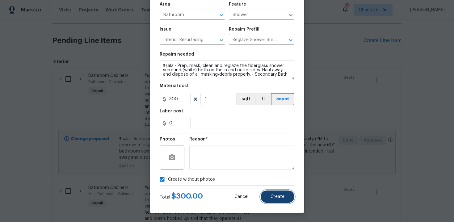
click at [282, 198] on span "Create" at bounding box center [277, 196] width 14 height 5
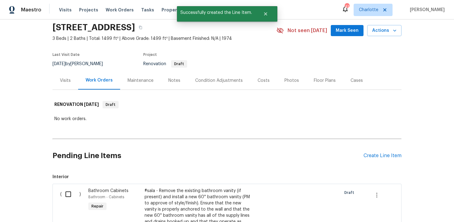
scroll to position [137, 0]
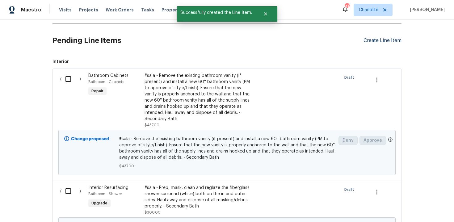
click at [384, 41] on div "Create Line Item" at bounding box center [382, 41] width 38 height 6
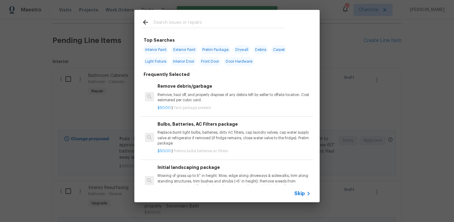
click at [298, 191] on span "Skip" at bounding box center [299, 193] width 10 height 6
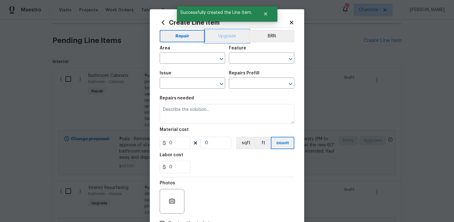
click at [227, 37] on button "Upgrade" at bounding box center [227, 36] width 44 height 12
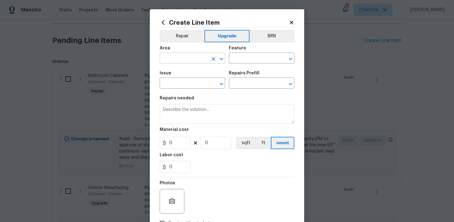
click at [192, 56] on input "text" at bounding box center [184, 59] width 48 height 10
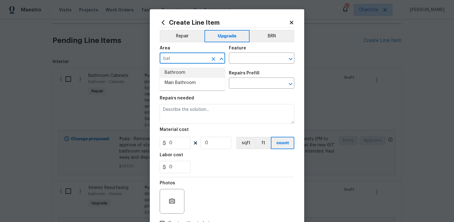
click at [191, 73] on li "Bathroom" at bounding box center [192, 73] width 65 height 10
type input "Bathroom"
click at [241, 55] on input "text" at bounding box center [253, 59] width 48 height 10
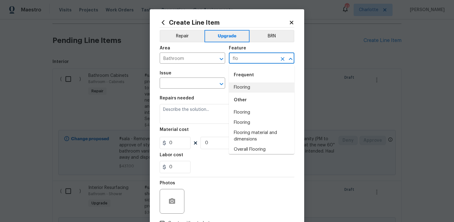
click at [243, 87] on li "Flooring" at bounding box center [261, 87] width 65 height 10
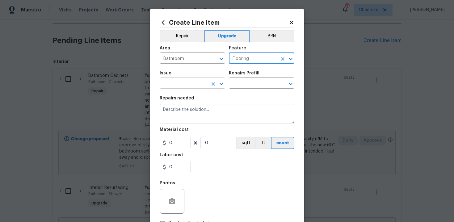
type input "Flooring"
click at [191, 86] on input "text" at bounding box center [184, 84] width 48 height 10
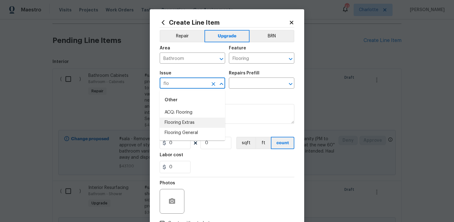
click at [196, 122] on li "Flooring Extras" at bounding box center [192, 123] width 65 height 10
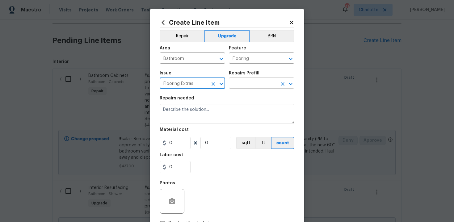
type input "Flooring Extras"
click at [247, 83] on input "text" at bounding box center [253, 84] width 48 height 10
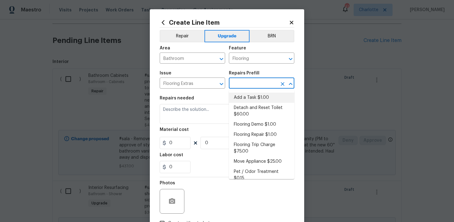
click at [250, 95] on li "Add a Task $1.00" at bounding box center [261, 98] width 65 height 10
type input "Overall Flooring"
type input "Add a Task $1.00"
type textarea "HPM to detail"
type input "1"
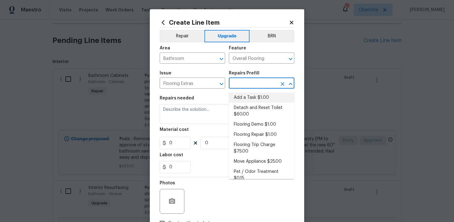
type input "1"
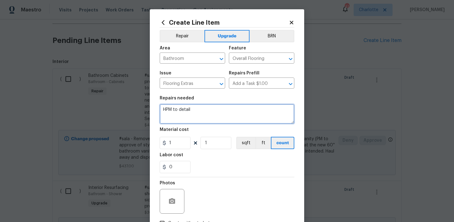
drag, startPoint x: 163, startPoint y: 112, endPoint x: 231, endPoint y: 112, distance: 68.5
click at [231, 112] on textarea "HPM to detail" at bounding box center [227, 114] width 135 height 20
paste textarea "Secondary Bath"
click at [177, 110] on textarea "#sala - - Secondary Bath" at bounding box center [227, 114] width 135 height 20
paste textarea "New Bathroom floor"
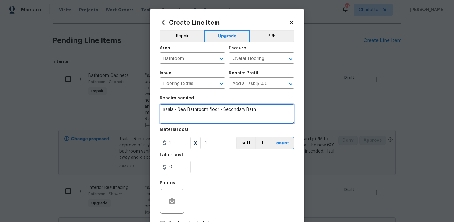
type textarea "#sala - New Bathroom floor - Secondary Bath"
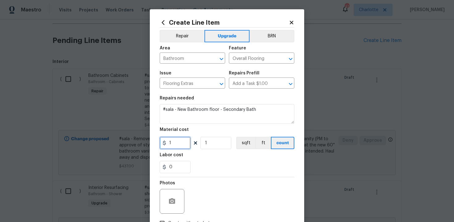
click at [179, 144] on input "1" at bounding box center [175, 143] width 31 height 12
type input "723"
click at [216, 164] on div "0" at bounding box center [227, 167] width 135 height 12
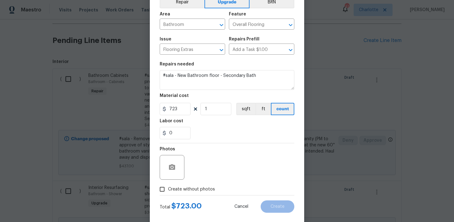
scroll to position [44, 0]
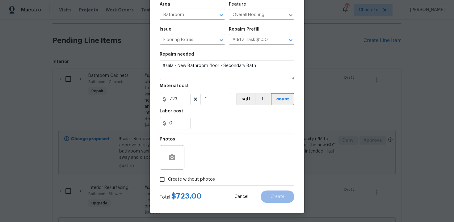
click at [192, 180] on span "Create without photos" at bounding box center [191, 179] width 47 height 6
click at [168, 180] on input "Create without photos" at bounding box center [162, 179] width 12 height 12
checkbox input "true"
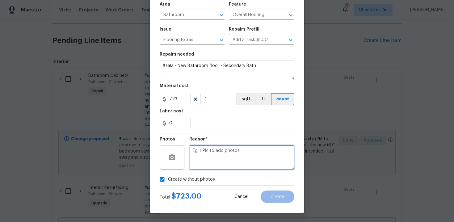
click at [215, 159] on textarea at bounding box center [241, 157] width 105 height 25
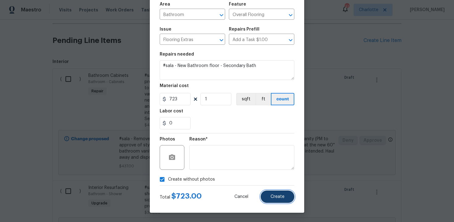
click at [276, 198] on span "Create" at bounding box center [277, 196] width 14 height 5
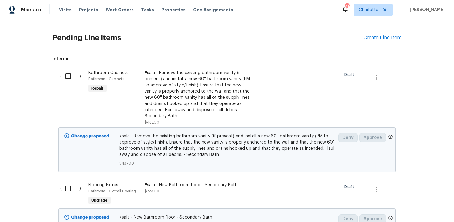
scroll to position [138, 0]
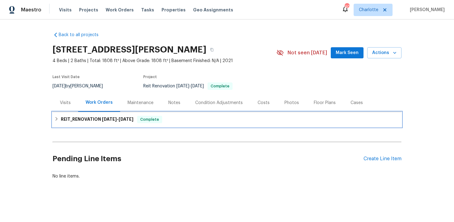
click at [298, 119] on div "REIT_RENOVATION [DATE] - [DATE] Complete" at bounding box center [226, 119] width 345 height 7
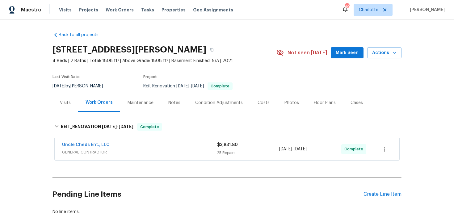
click at [318, 31] on div "Back to all projects [STREET_ADDRESS][PERSON_NAME] 4 Beds | 2 Baths | Total: 18…" at bounding box center [226, 123] width 349 height 193
click at [206, 48] on button "button" at bounding box center [211, 49] width 11 height 11
click at [210, 50] on icon "button" at bounding box center [212, 50] width 4 height 4
click at [405, 93] on div "Back to all projects 11440 64th St E, Parrish, FL 34219 4 Beds | 2 Baths | Tota…" at bounding box center [227, 120] width 454 height 202
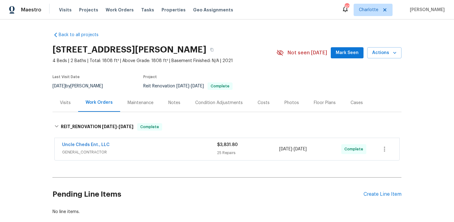
click at [257, 101] on div "Costs" at bounding box center [263, 103] width 12 height 6
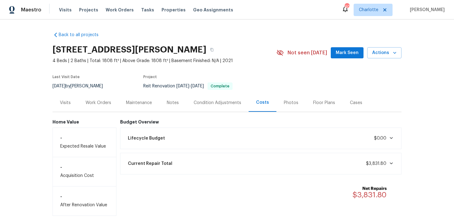
click at [100, 102] on div "Work Orders" at bounding box center [98, 103] width 26 height 6
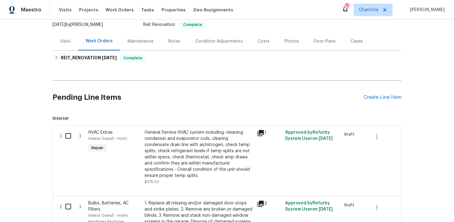
scroll to position [64, 0]
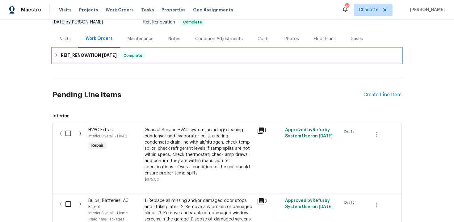
click at [322, 52] on div "REIT_RENOVATION [DATE] Complete" at bounding box center [226, 55] width 345 height 7
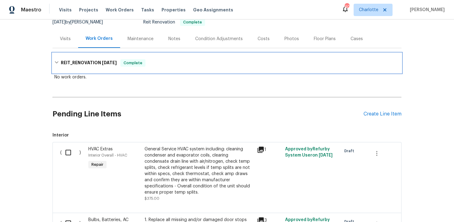
click at [303, 59] on div "REIT_RENOVATION [DATE] Complete" at bounding box center [226, 62] width 345 height 7
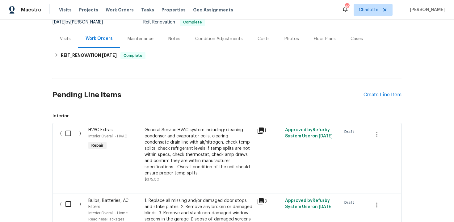
click at [422, 67] on div "Back to all projects [STREET_ADDRESS] 3 Beds | 2 1/2 Baths | Total: 1729 ft² | …" at bounding box center [227, 120] width 454 height 202
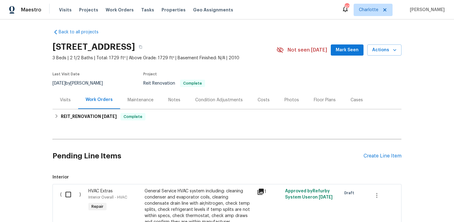
scroll to position [0, 0]
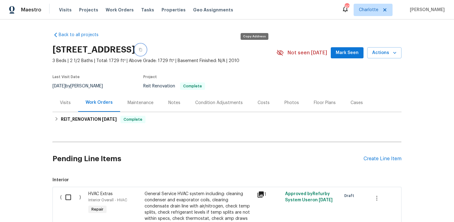
click at [146, 52] on button "button" at bounding box center [140, 49] width 11 height 11
click at [142, 50] on icon "button" at bounding box center [140, 49] width 3 height 3
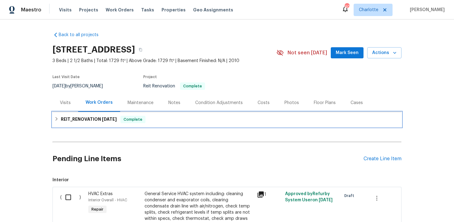
click at [332, 121] on div "REIT_RENOVATION [DATE] Complete" at bounding box center [226, 119] width 345 height 7
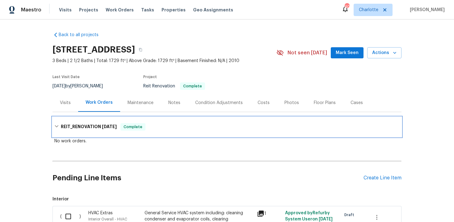
click at [332, 121] on div "REIT_RENOVATION [DATE] Complete" at bounding box center [226, 127] width 349 height 20
